Goal: Navigation & Orientation: Understand site structure

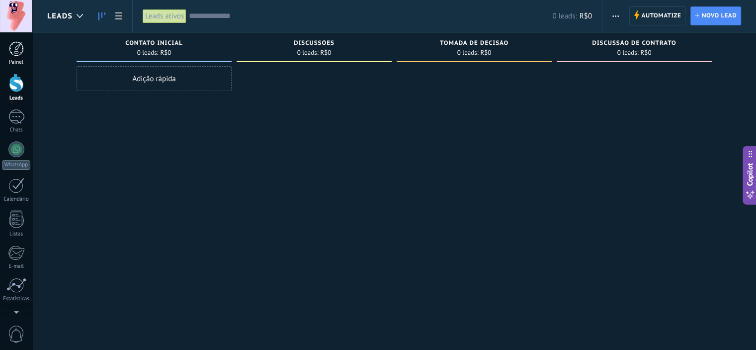
click at [19, 56] on div at bounding box center [16, 48] width 15 height 15
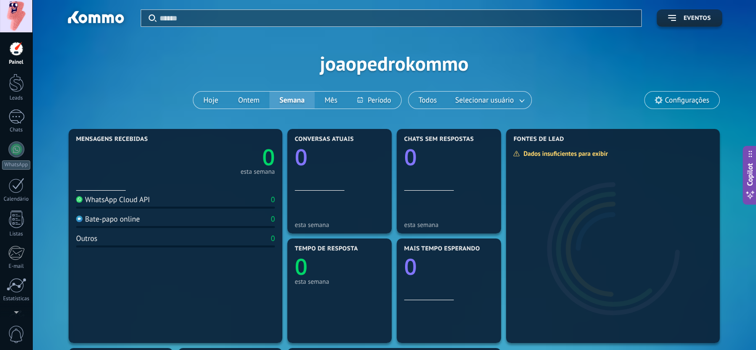
click at [18, 21] on div at bounding box center [16, 16] width 32 height 32
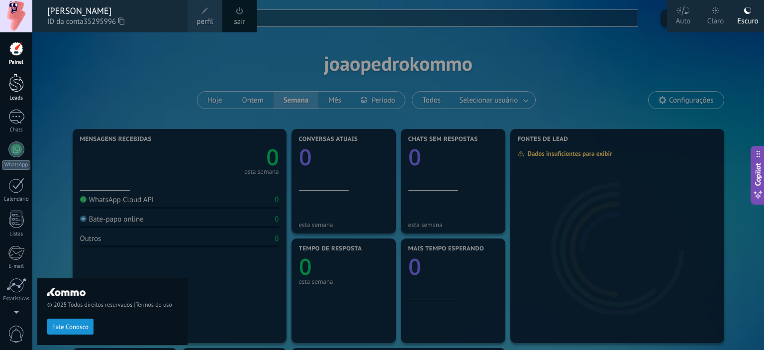
click at [14, 93] on link "Leads" at bounding box center [16, 88] width 32 height 28
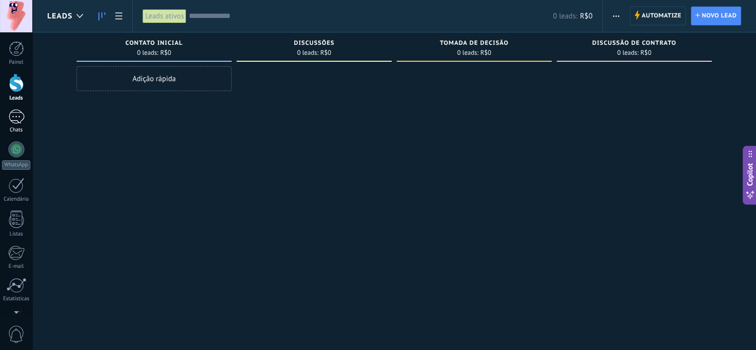
click at [14, 114] on div at bounding box center [16, 116] width 16 height 14
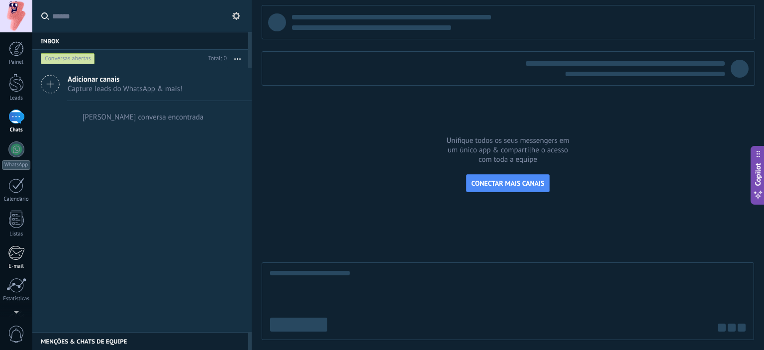
click at [17, 264] on div "E-mail" at bounding box center [16, 266] width 29 height 6
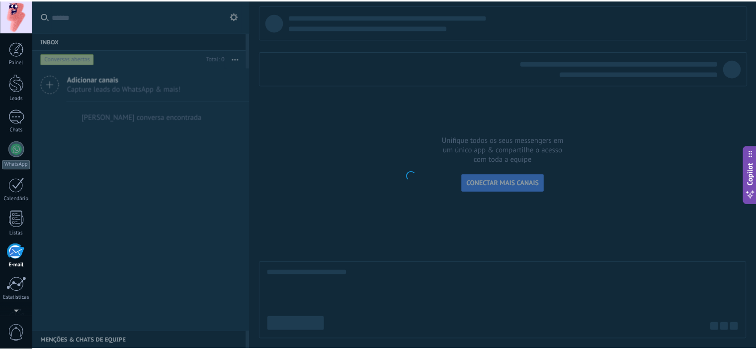
scroll to position [64, 0]
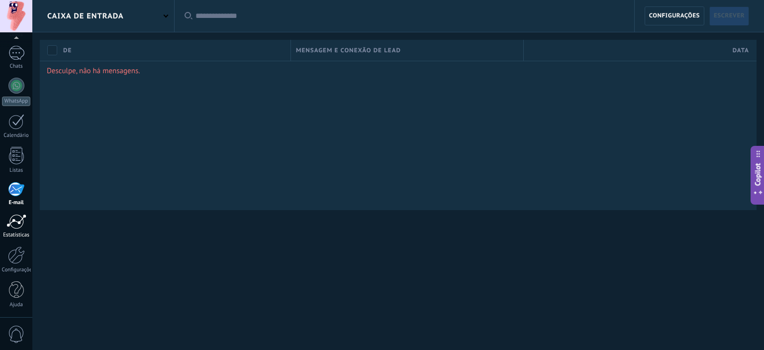
click at [9, 225] on div at bounding box center [16, 221] width 20 height 15
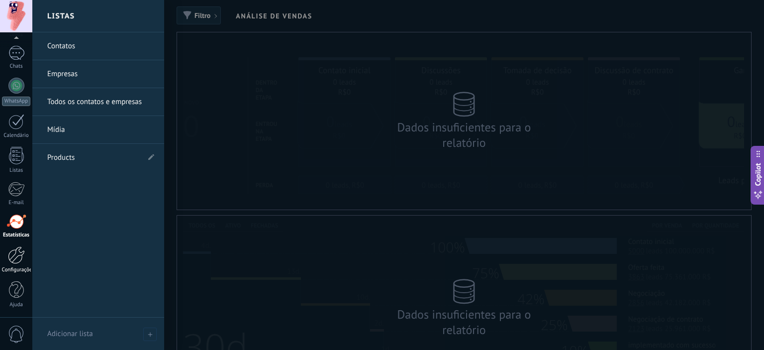
click at [13, 260] on div at bounding box center [16, 254] width 17 height 17
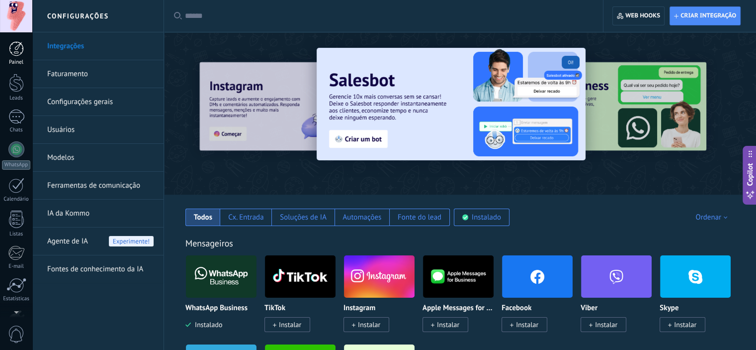
click at [16, 47] on div at bounding box center [16, 48] width 15 height 15
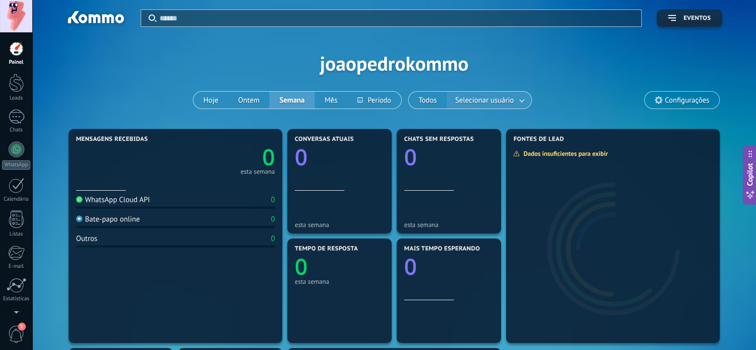
click at [481, 100] on span "Selecionar usuário" at bounding box center [485, 99] width 63 height 13
click at [519, 99] on link at bounding box center [523, 100] width 18 height 16
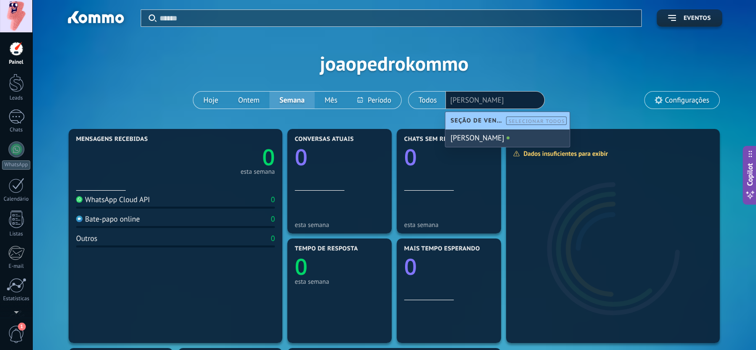
click at [493, 134] on div "[PERSON_NAME]" at bounding box center [508, 137] width 124 height 17
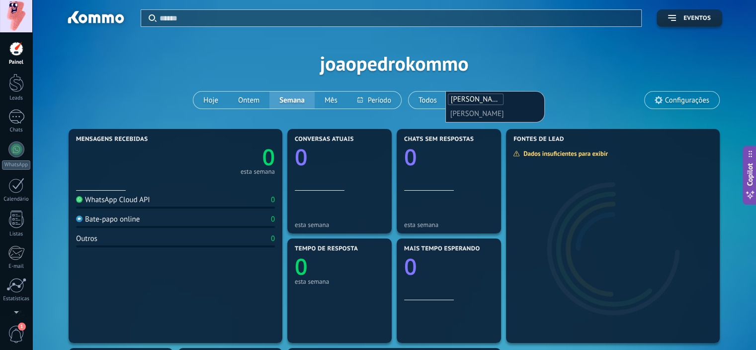
click at [557, 81] on div "Aplicar Eventos joaopedrokommo Hoje Ontem Semana Mês Todos Selecionar usuário […" at bounding box center [394, 63] width 694 height 126
